Goal: Transaction & Acquisition: Book appointment/travel/reservation

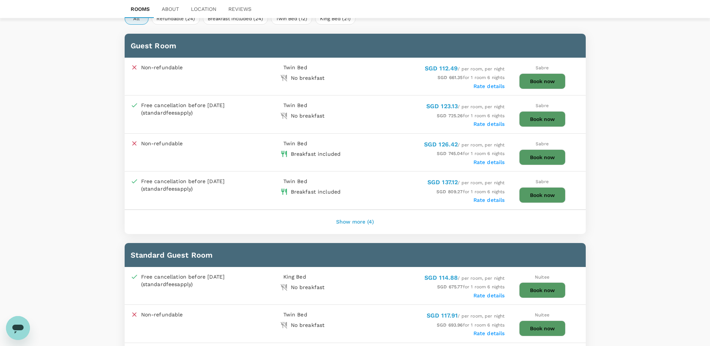
scroll to position [374, 0]
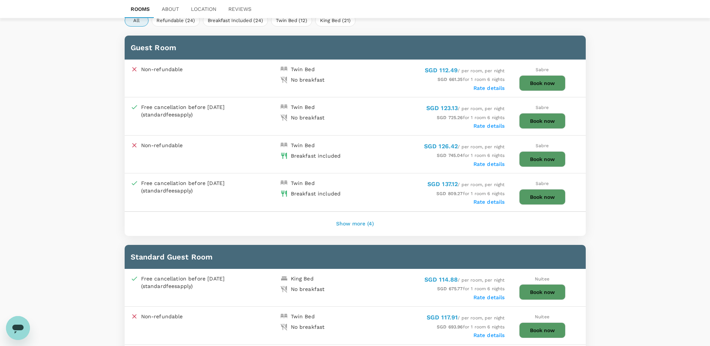
click at [367, 228] on button "Show more (4)" at bounding box center [355, 224] width 59 height 18
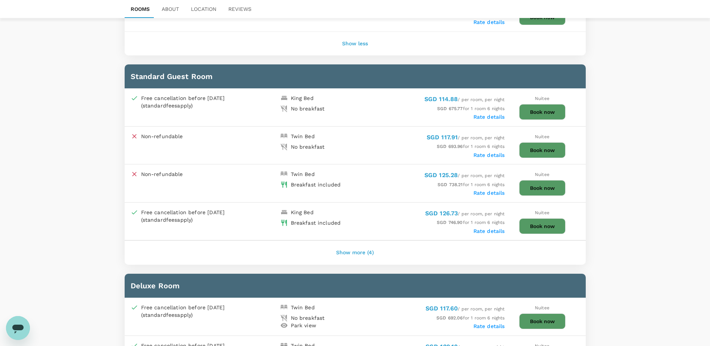
scroll to position [711, 0]
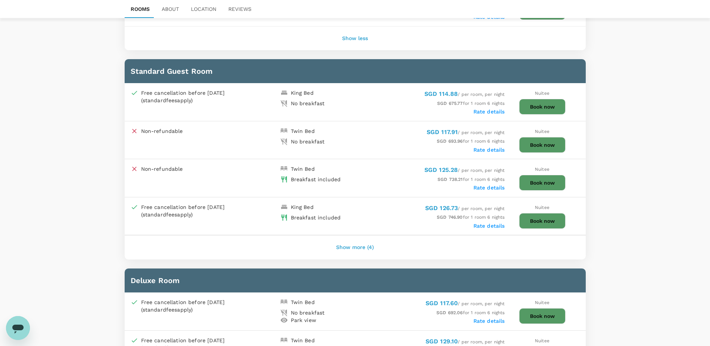
click at [493, 113] on label "Rate details" at bounding box center [489, 112] width 31 height 6
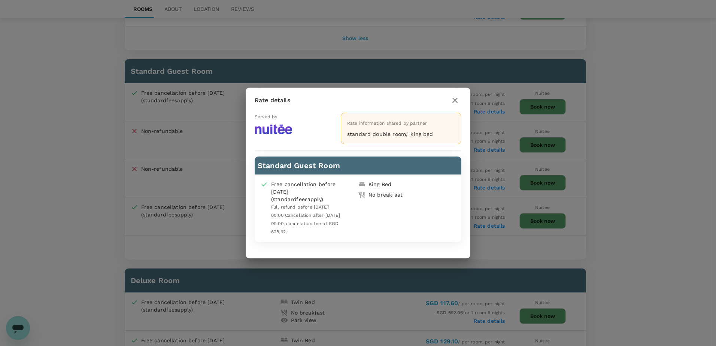
click at [456, 100] on icon "button" at bounding box center [454, 100] width 9 height 9
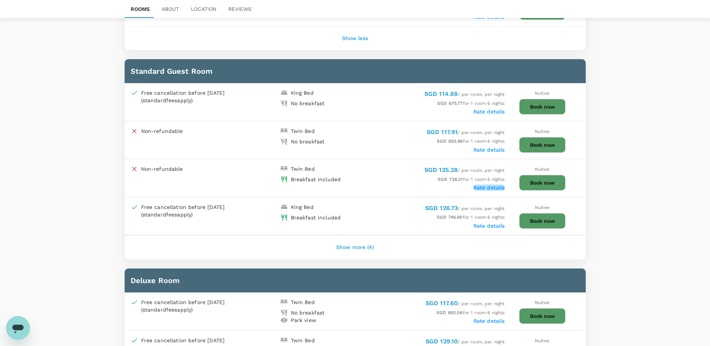
click at [491, 189] on label "Rate details" at bounding box center [489, 188] width 31 height 6
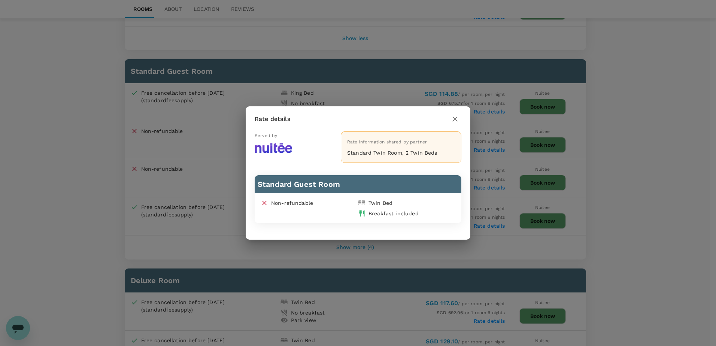
click at [460, 120] on button "button" at bounding box center [454, 119] width 13 height 13
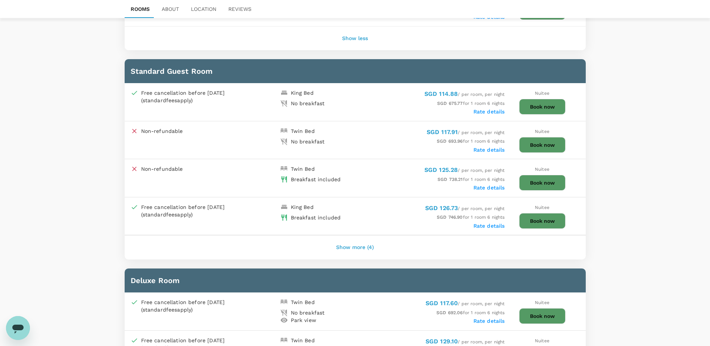
click at [479, 218] on span "SGD 746.90 for 1 room 6 nights" at bounding box center [471, 216] width 68 height 5
click at [481, 223] on label "Rate details" at bounding box center [489, 226] width 31 height 6
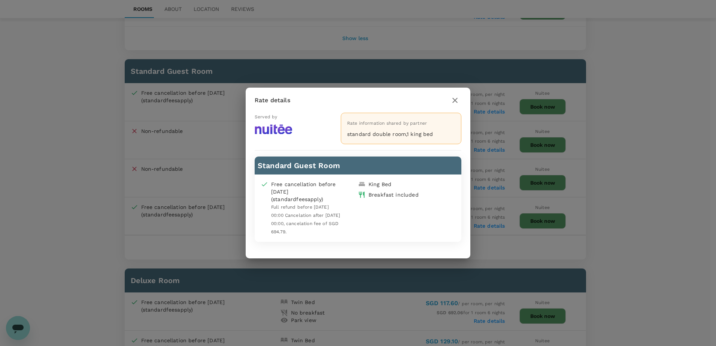
click at [456, 105] on button "button" at bounding box center [454, 100] width 13 height 13
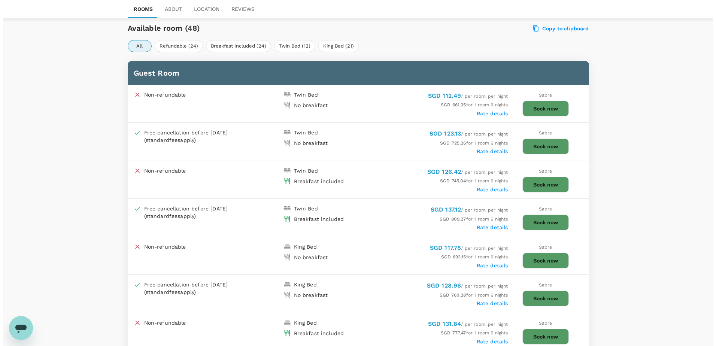
scroll to position [449, 0]
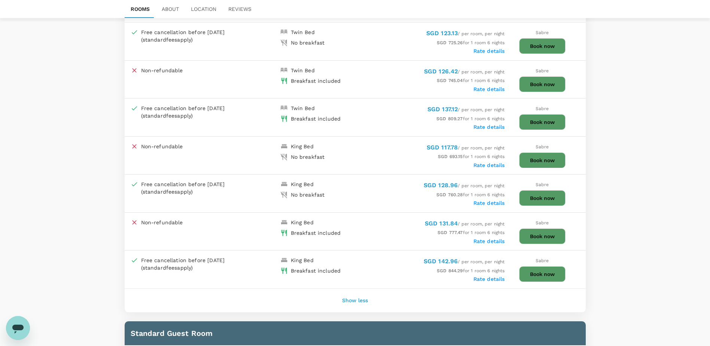
click at [490, 279] on label "Rate details" at bounding box center [489, 279] width 31 height 6
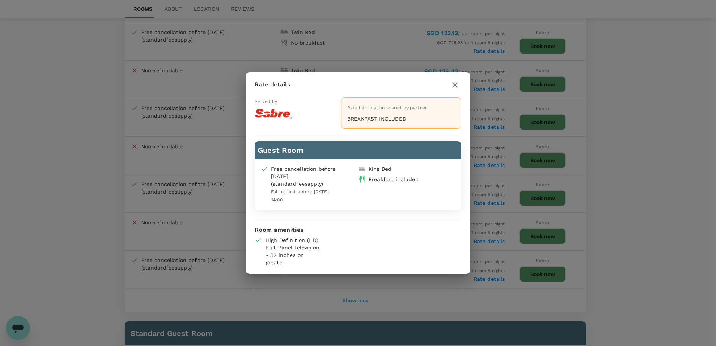
click at [451, 86] on icon "button" at bounding box center [454, 84] width 9 height 9
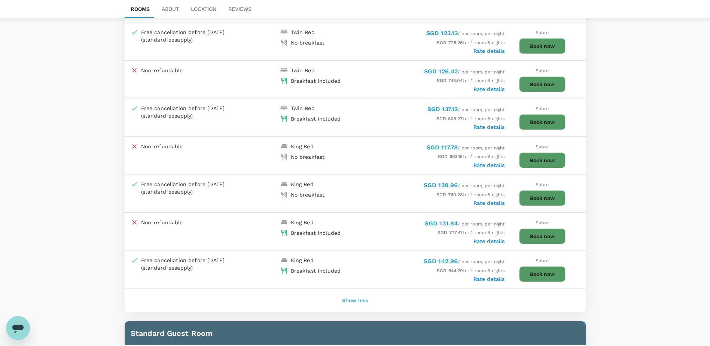
click at [488, 243] on label "Rate details" at bounding box center [489, 241] width 31 height 6
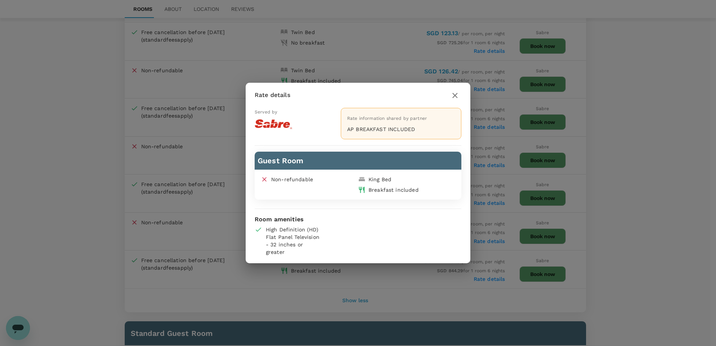
click at [453, 96] on icon "button" at bounding box center [454, 95] width 9 height 9
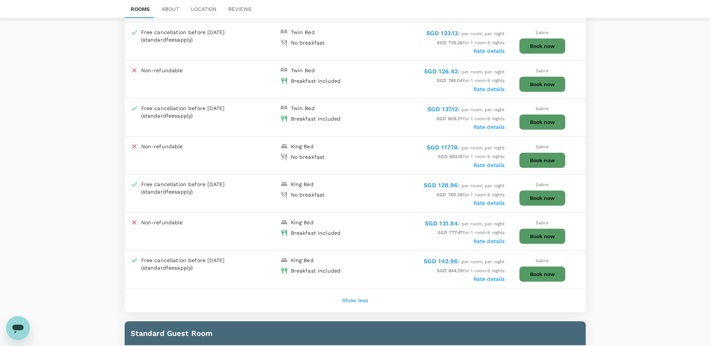
click at [485, 205] on label "Rate details" at bounding box center [489, 203] width 31 height 6
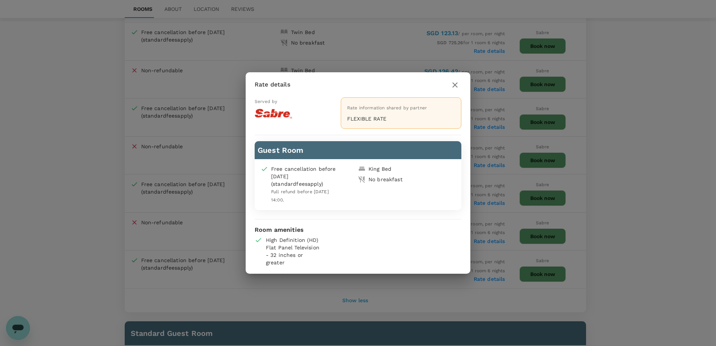
click at [450, 81] on button "button" at bounding box center [454, 85] width 13 height 13
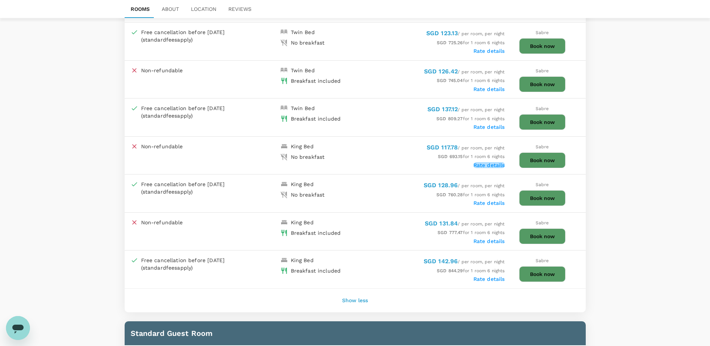
click at [491, 164] on label "Rate details" at bounding box center [489, 165] width 31 height 6
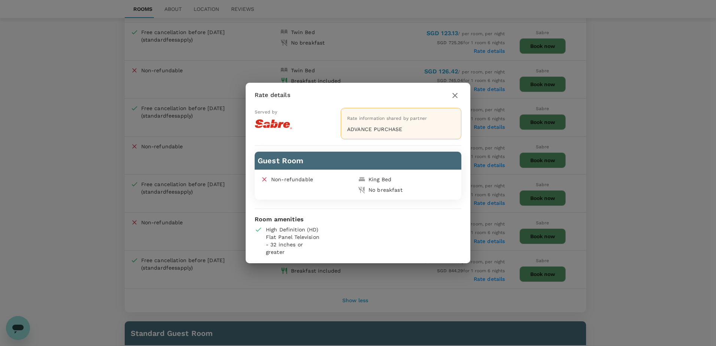
click at [457, 95] on icon "button" at bounding box center [454, 95] width 9 height 9
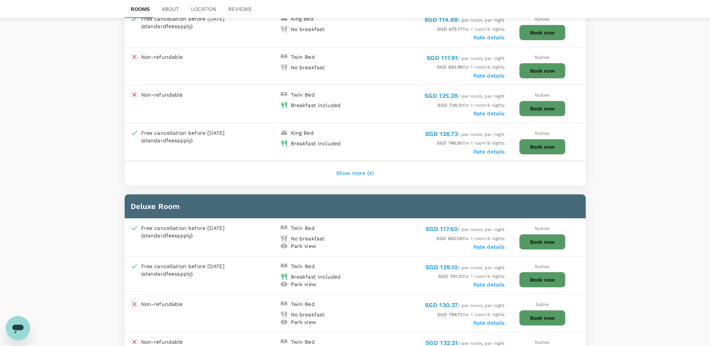
scroll to position [898, 0]
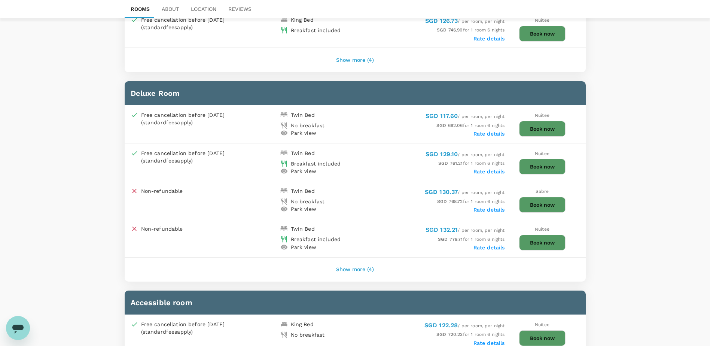
click at [490, 136] on label "Rate details" at bounding box center [489, 134] width 31 height 6
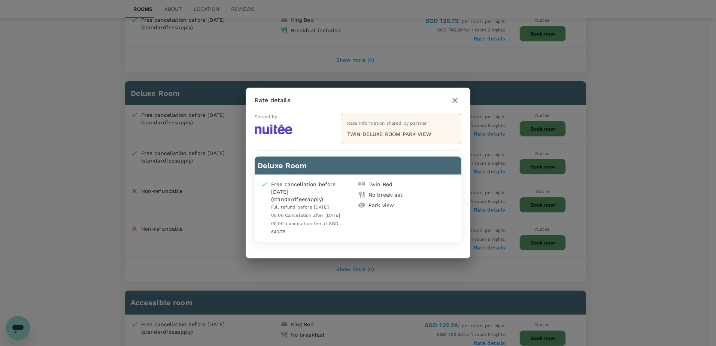
click at [460, 100] on button "button" at bounding box center [454, 100] width 13 height 13
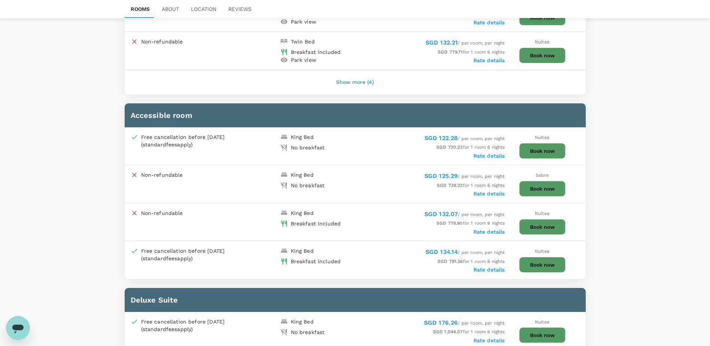
scroll to position [973, 0]
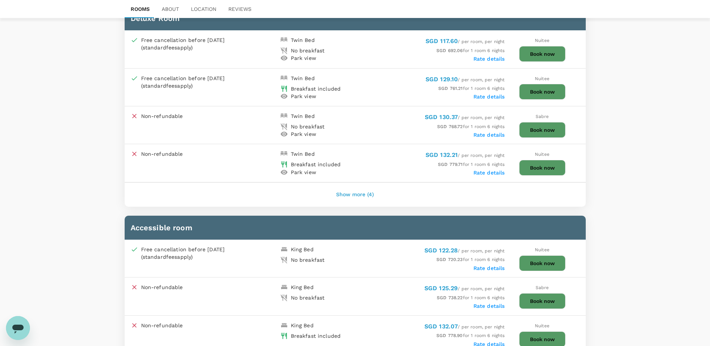
click at [370, 197] on button "Show more (4)" at bounding box center [355, 195] width 59 height 18
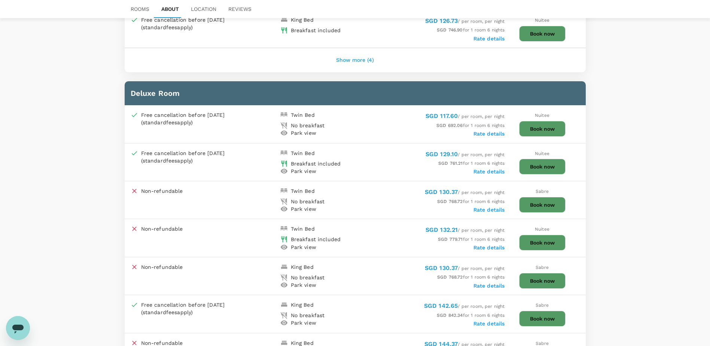
scroll to position [936, 0]
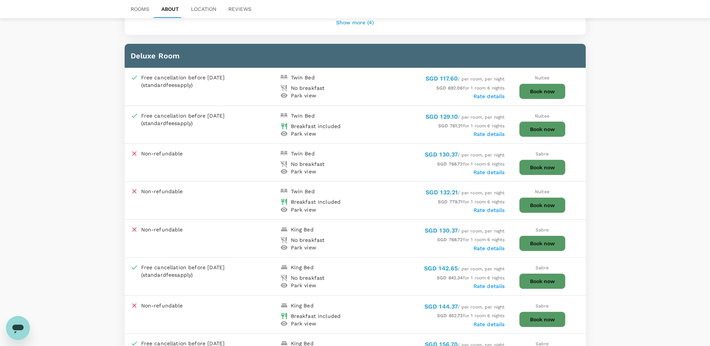
click at [484, 134] on label "Rate details" at bounding box center [489, 134] width 31 height 6
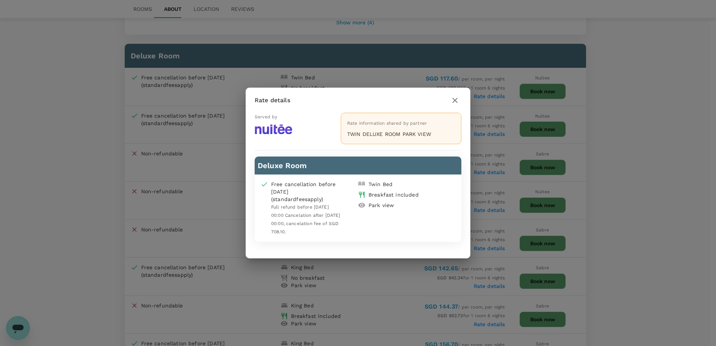
click at [453, 100] on icon "button" at bounding box center [454, 100] width 9 height 9
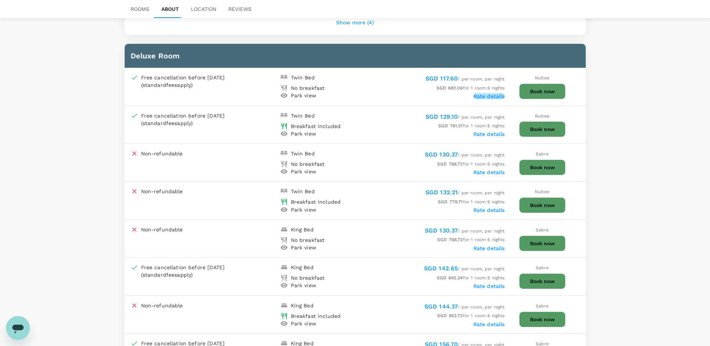
click at [487, 97] on label "Rate details" at bounding box center [489, 96] width 31 height 6
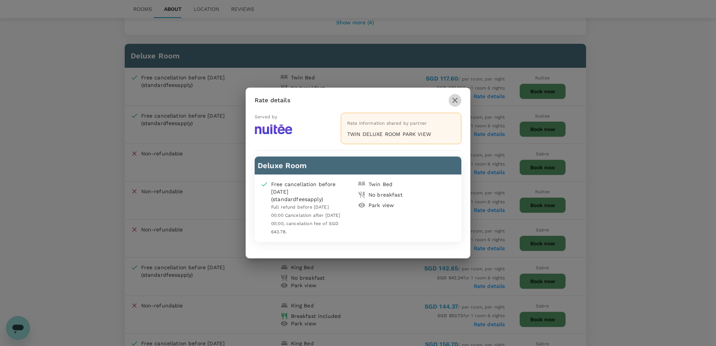
click at [454, 101] on icon "button" at bounding box center [454, 100] width 9 height 9
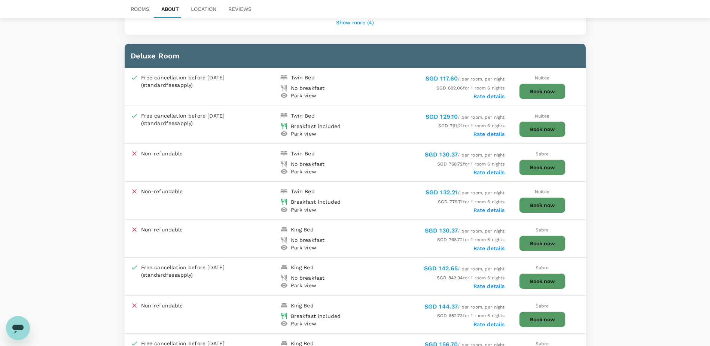
click at [497, 170] on label "Rate details" at bounding box center [489, 172] width 31 height 6
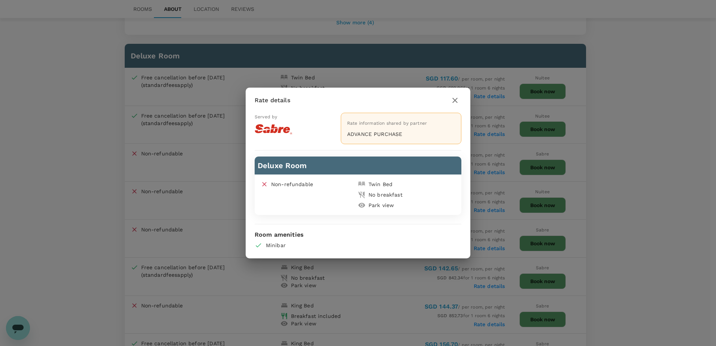
click at [460, 100] on button "button" at bounding box center [454, 100] width 13 height 13
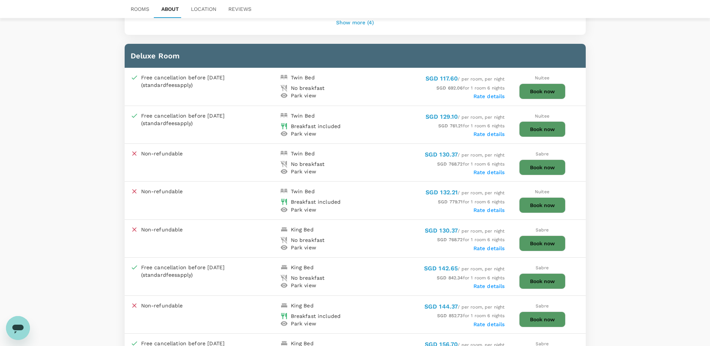
click at [496, 97] on label "Rate details" at bounding box center [489, 96] width 31 height 6
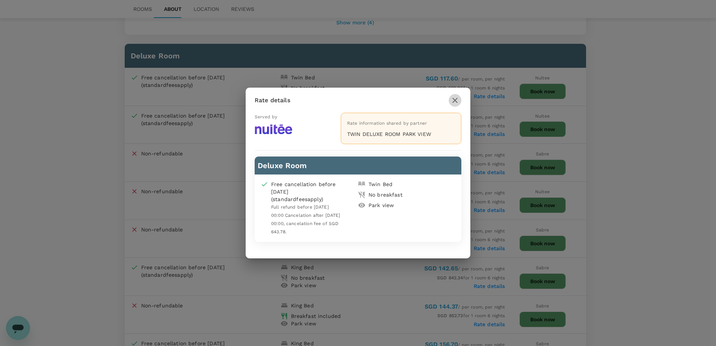
click at [457, 99] on icon "button" at bounding box center [454, 100] width 9 height 9
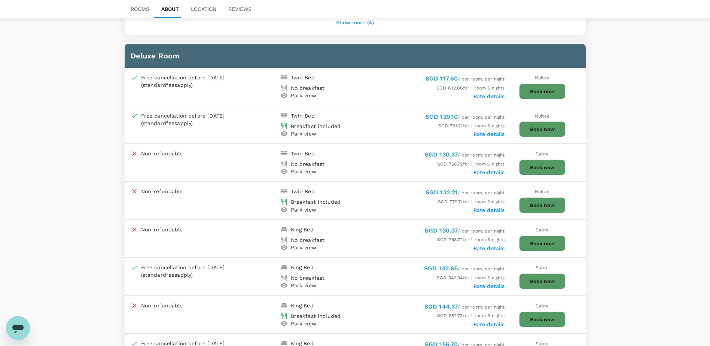
click at [487, 203] on span "SGD 779.71 for 1 room 6 nights" at bounding box center [471, 201] width 67 height 5
click at [489, 209] on label "Rate details" at bounding box center [489, 210] width 31 height 6
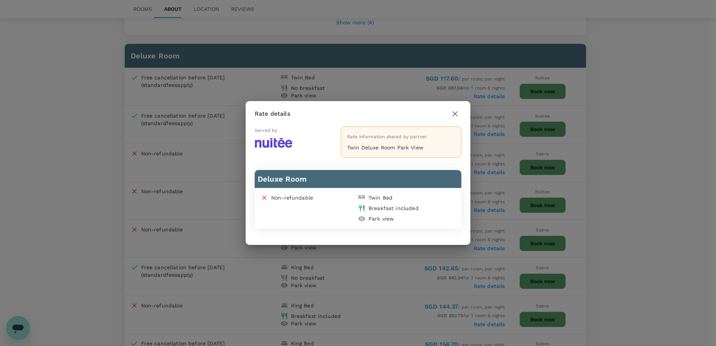
click at [455, 111] on icon "button" at bounding box center [454, 113] width 9 height 9
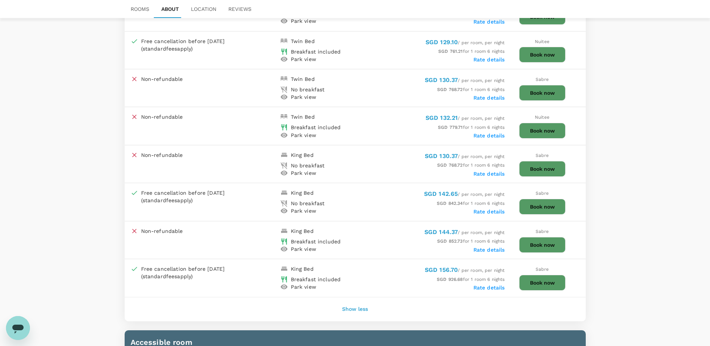
scroll to position [1011, 0]
click at [487, 169] on div "SGD 130.37 / per room, per night SGD 768.72 for 1 room 6 nights Rate details" at bounding box center [430, 163] width 150 height 25
drag, startPoint x: 487, startPoint y: 169, endPoint x: 481, endPoint y: 173, distance: 7.3
click at [481, 173] on label "Rate details" at bounding box center [489, 173] width 31 height 6
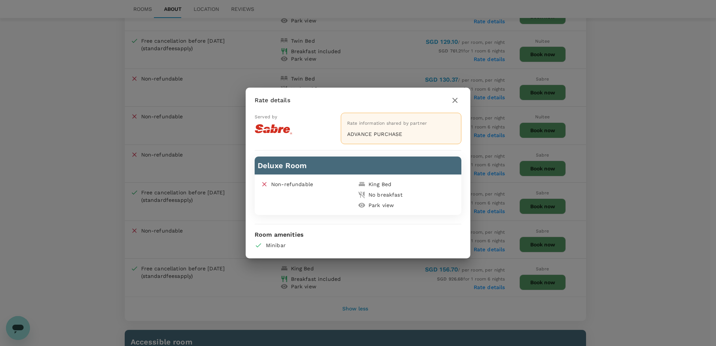
click at [460, 104] on div at bounding box center [454, 100] width 13 height 13
click at [459, 102] on button "button" at bounding box center [454, 100] width 13 height 13
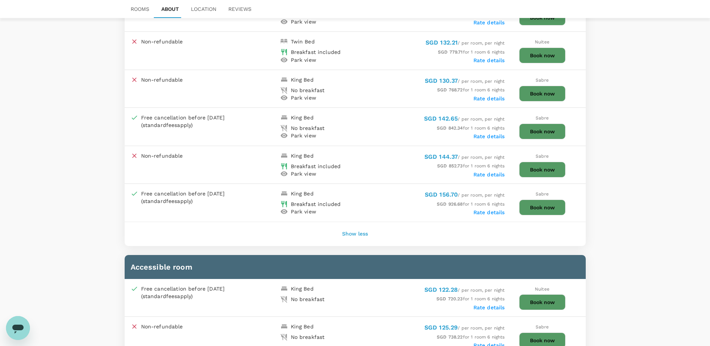
scroll to position [1048, 0]
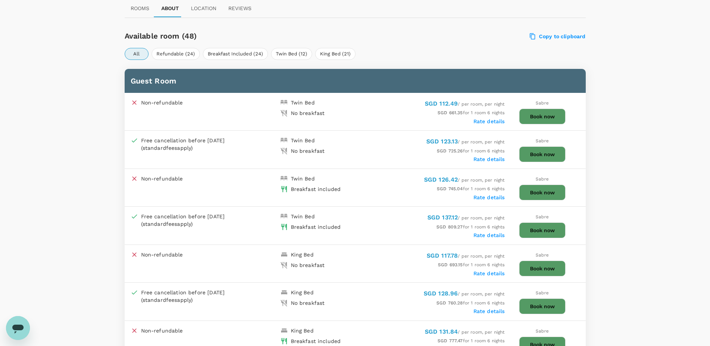
scroll to position [337, 0]
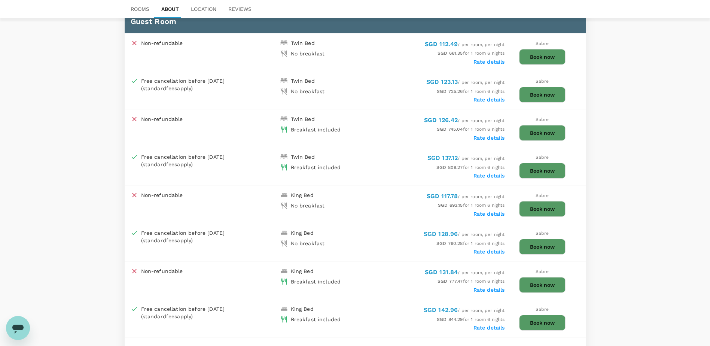
scroll to position [412, 0]
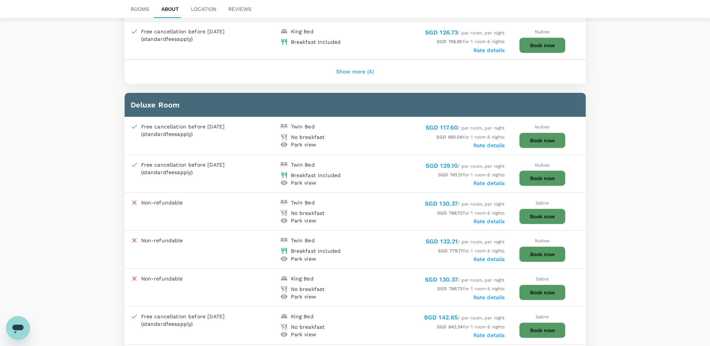
scroll to position [898, 0]
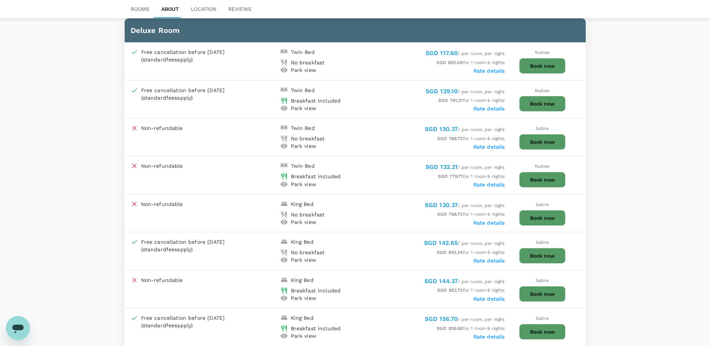
scroll to position [973, 0]
